Goal: Task Accomplishment & Management: Manage account settings

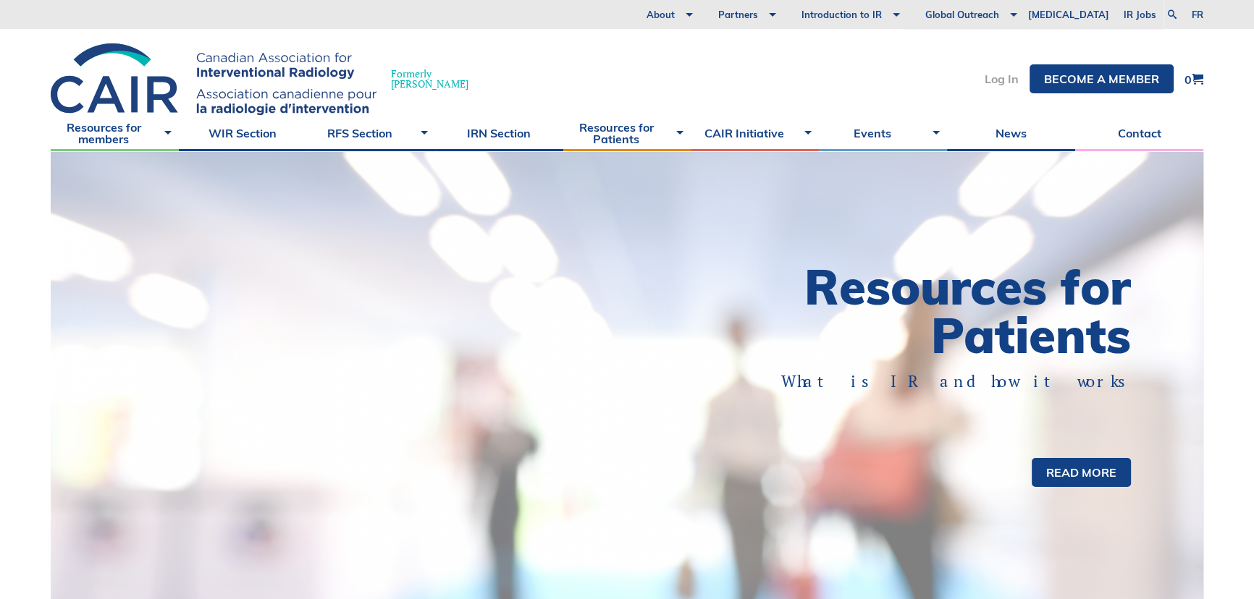
click at [1012, 73] on link "Log In" at bounding box center [1002, 79] width 34 height 12
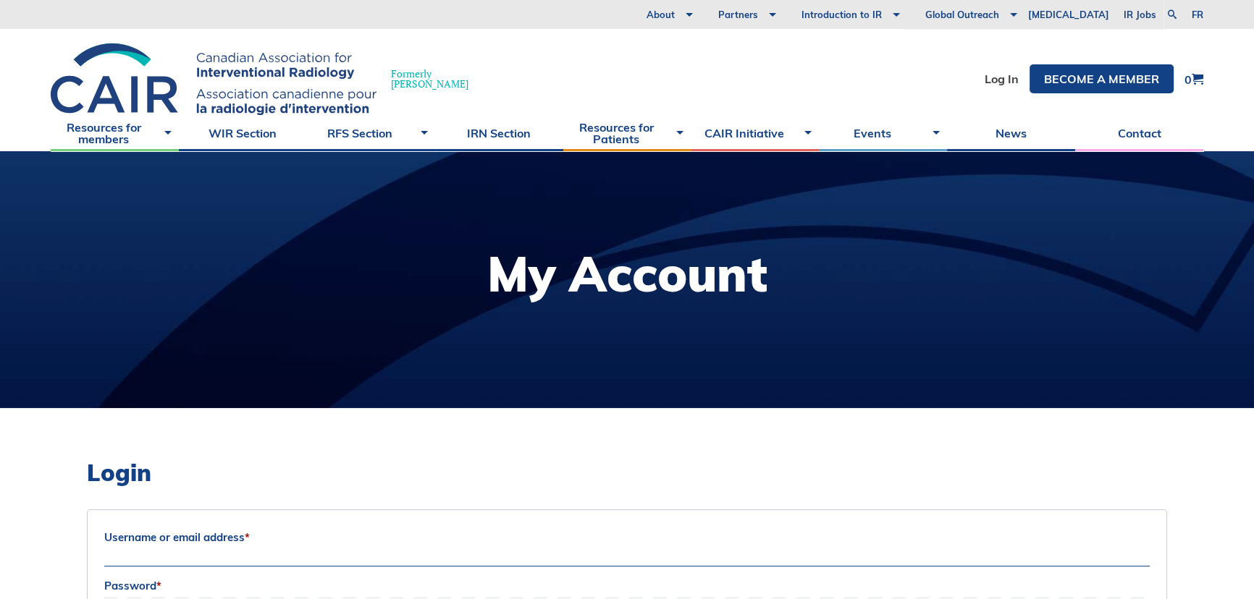
scroll to position [329, 0]
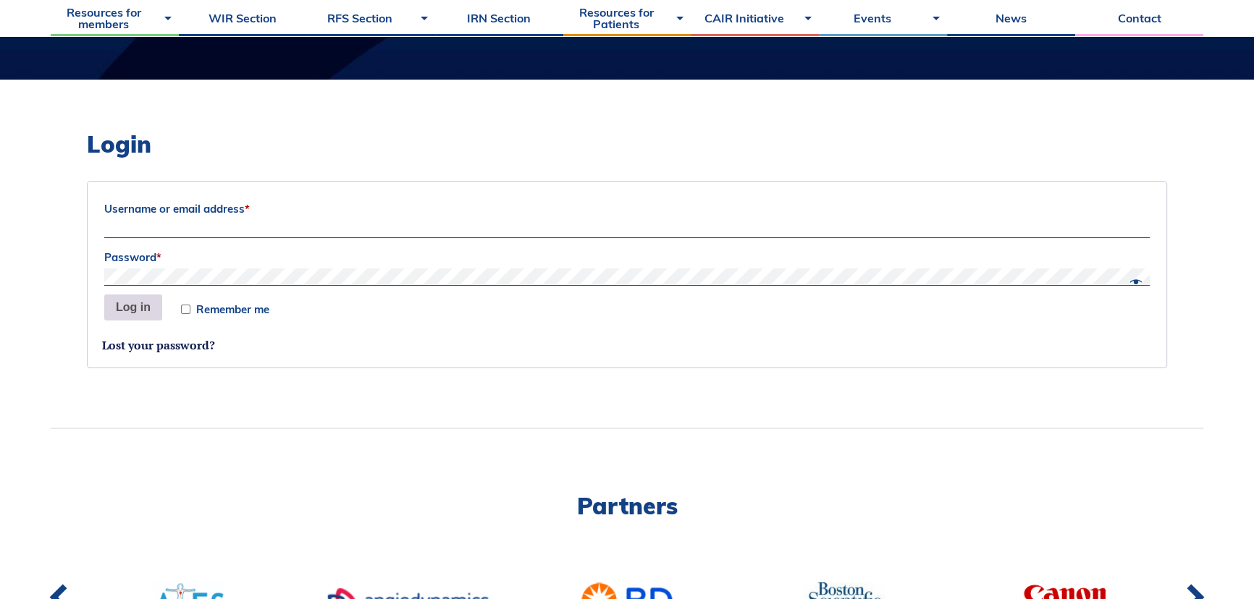
type input "Siri"
click at [126, 306] on button "Log in" at bounding box center [133, 308] width 58 height 26
